Goal: Navigation & Orientation: Understand site structure

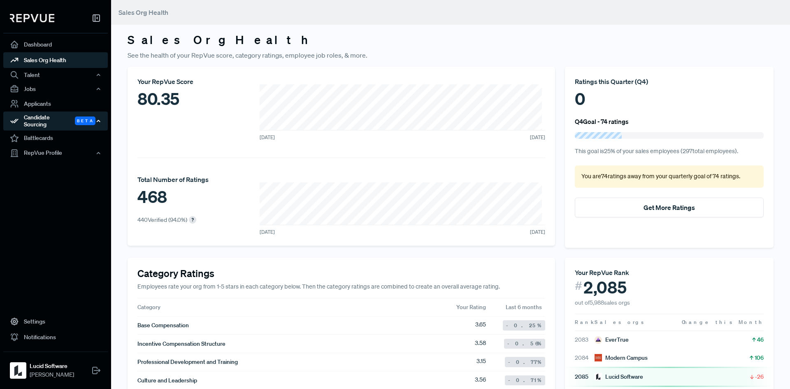
click at [61, 117] on div "Candidate Sourcing Beta" at bounding box center [55, 120] width 104 height 19
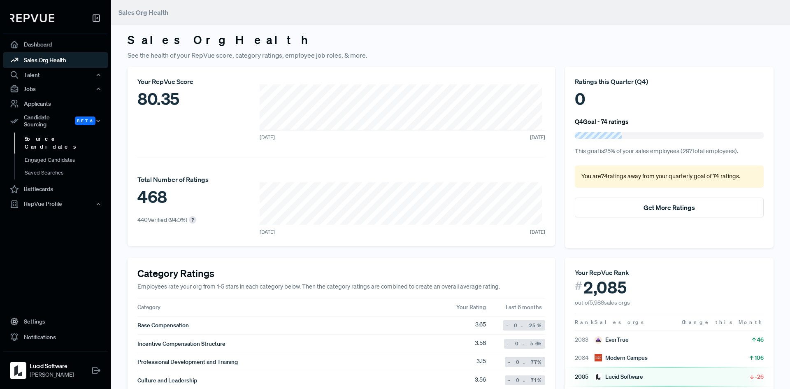
click at [59, 132] on link "Source Candidates" at bounding box center [66, 142] width 104 height 21
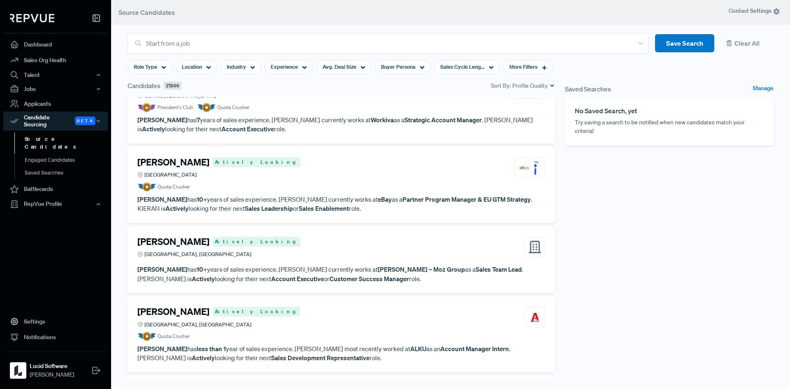
scroll to position [4290, 0]
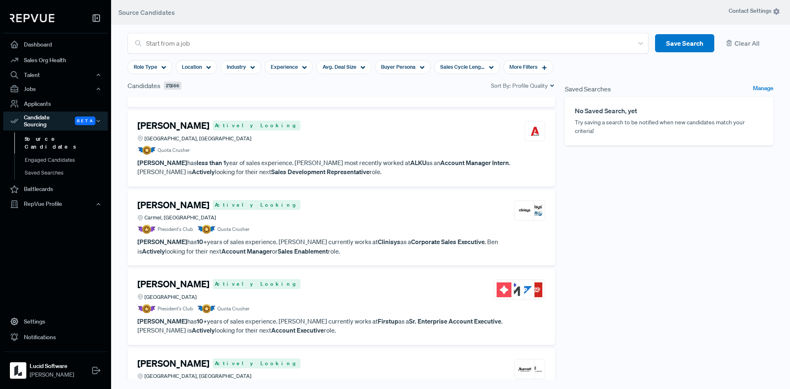
click at [680, 235] on div "Saved Searches Manage No Saved Search, yet Try saving a search to be notified w…" at bounding box center [669, 236] width 218 height 310
click at [668, 219] on div "Saved Searches Manage No Saved Search, yet Try saving a search to be notified w…" at bounding box center [669, 236] width 218 height 310
click at [40, 181] on link "Battlecards" at bounding box center [55, 189] width 104 height 16
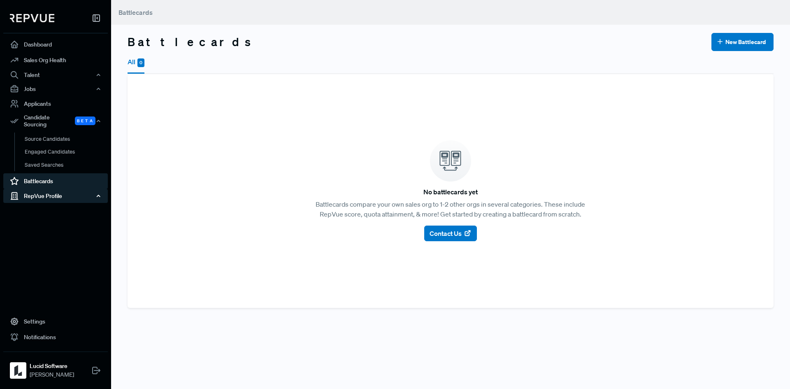
click at [42, 194] on div "RepVue Profile" at bounding box center [55, 196] width 104 height 14
click at [56, 209] on link "Profile Overview" at bounding box center [66, 215] width 104 height 21
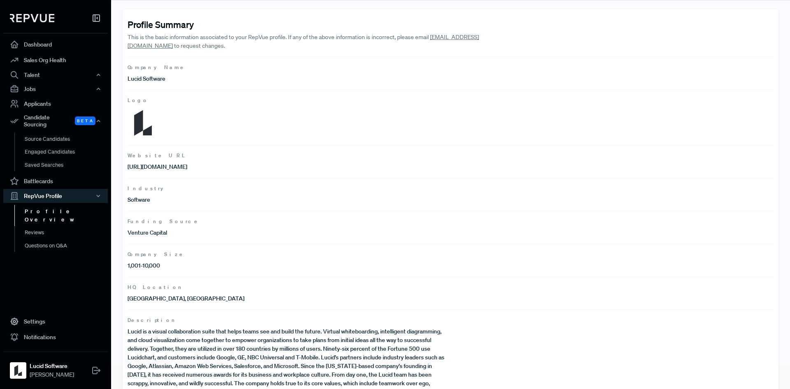
scroll to position [48, 0]
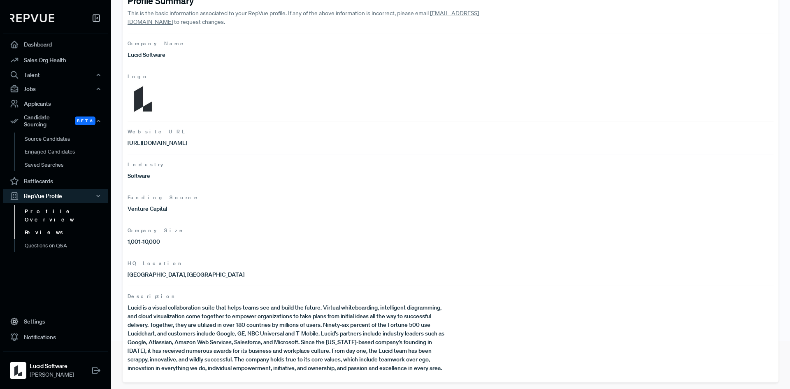
click at [35, 226] on link "Reviews" at bounding box center [66, 232] width 104 height 13
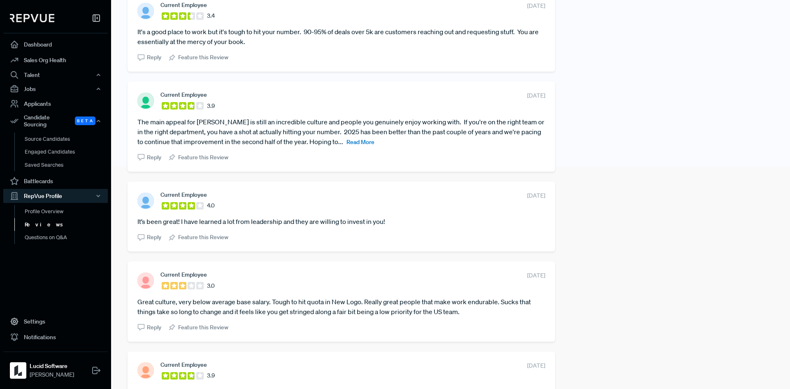
scroll to position [16, 0]
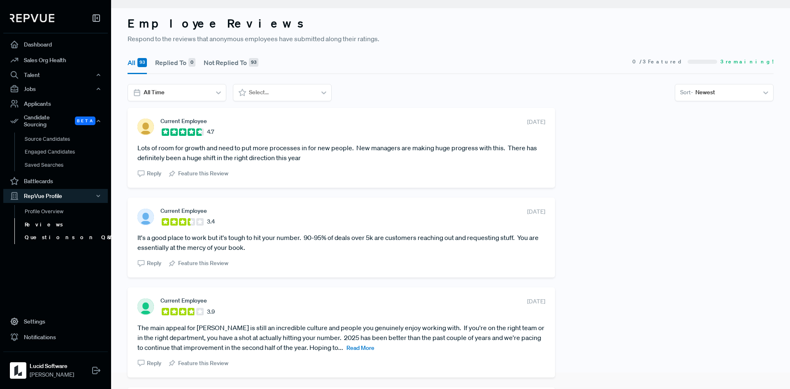
click at [57, 236] on link "Questions on Q&A" at bounding box center [66, 237] width 104 height 13
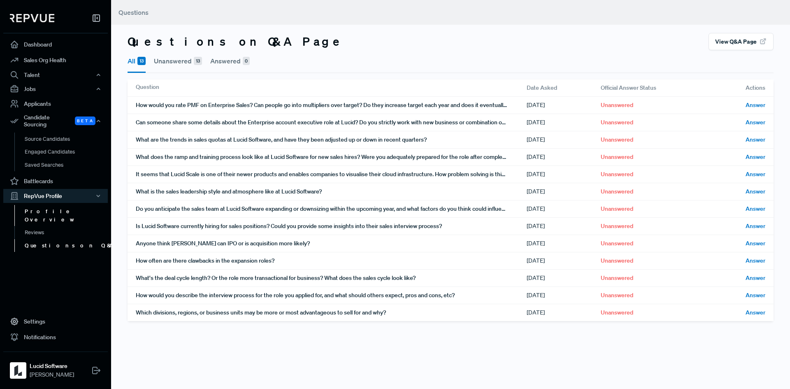
click at [48, 208] on link "Profile Overview" at bounding box center [66, 215] width 104 height 21
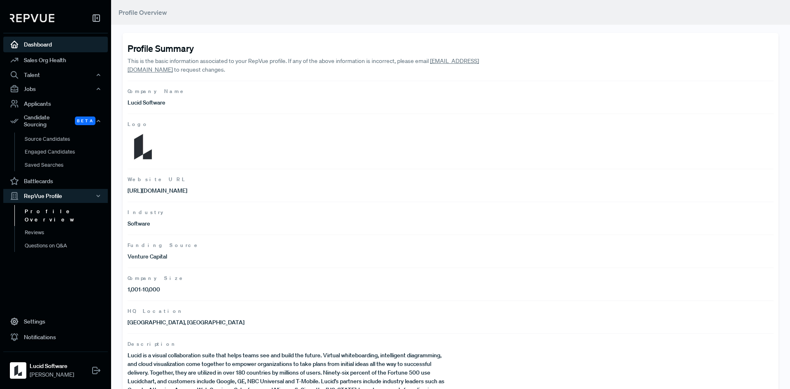
click at [31, 44] on link "Dashboard" at bounding box center [55, 45] width 104 height 16
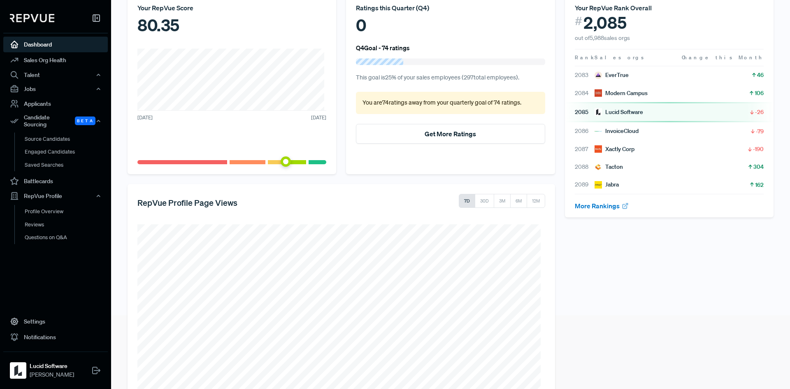
scroll to position [134, 0]
